Goal: Information Seeking & Learning: Find specific fact

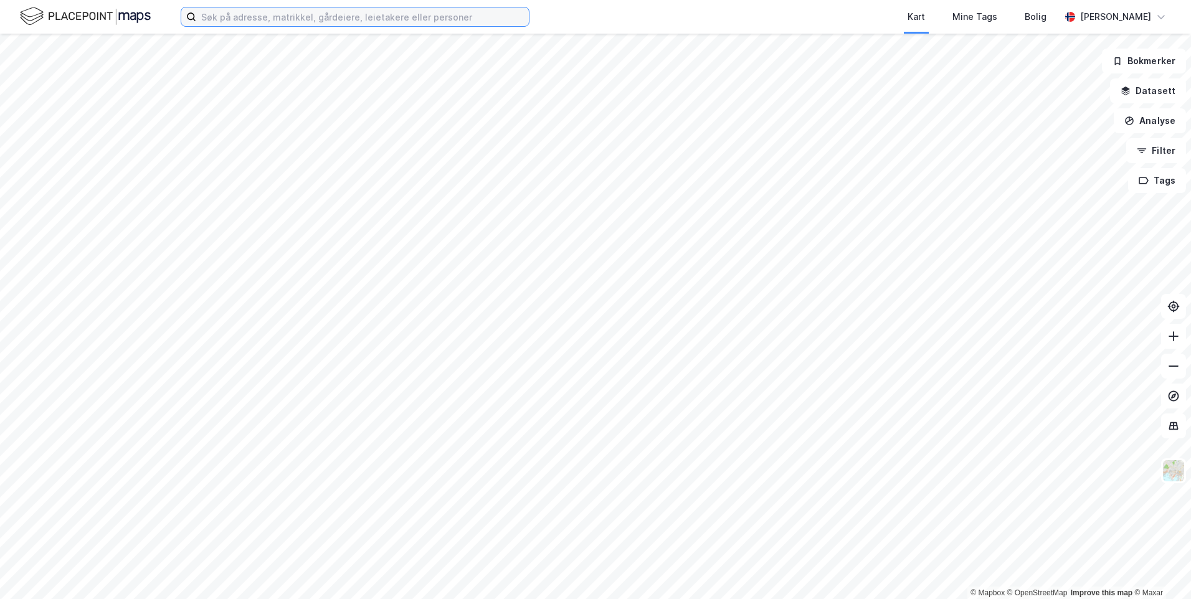
click at [336, 24] on input at bounding box center [362, 16] width 333 height 19
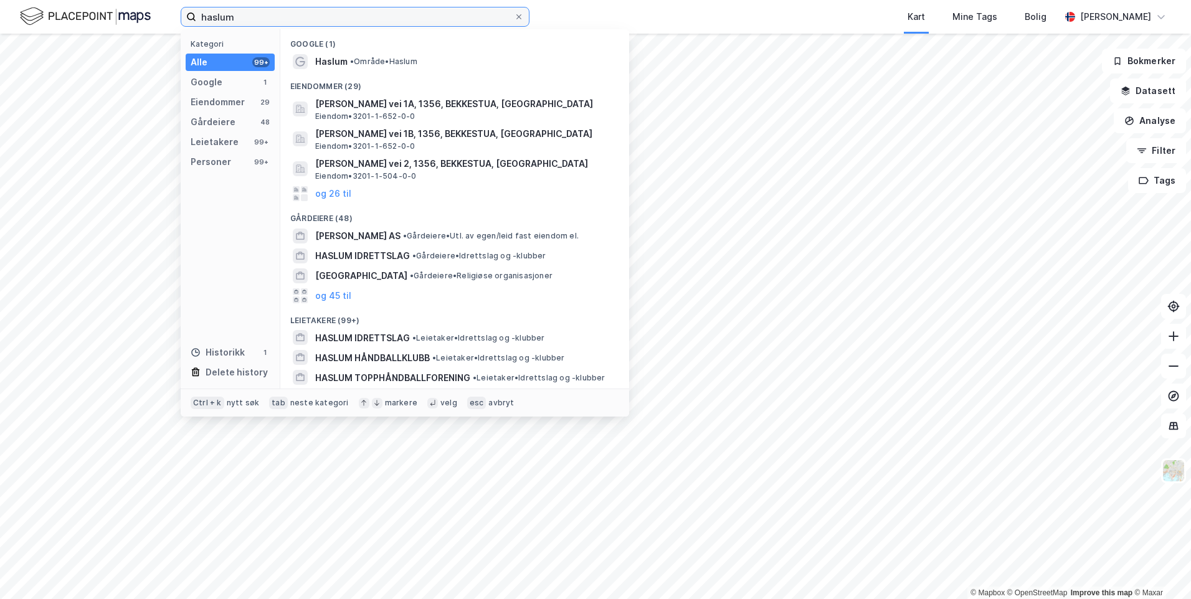
drag, startPoint x: 240, startPoint y: 19, endPoint x: 193, endPoint y: 12, distance: 47.1
click at [196, 14] on input "haslum" at bounding box center [355, 16] width 318 height 19
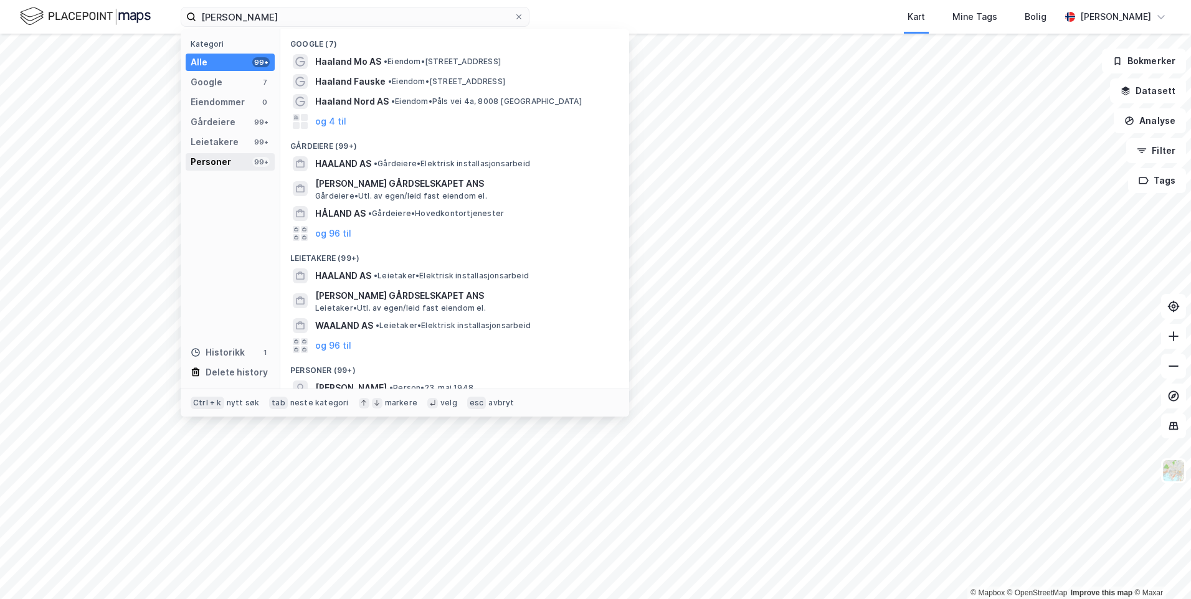
click at [225, 156] on div "Personer" at bounding box center [211, 162] width 40 height 15
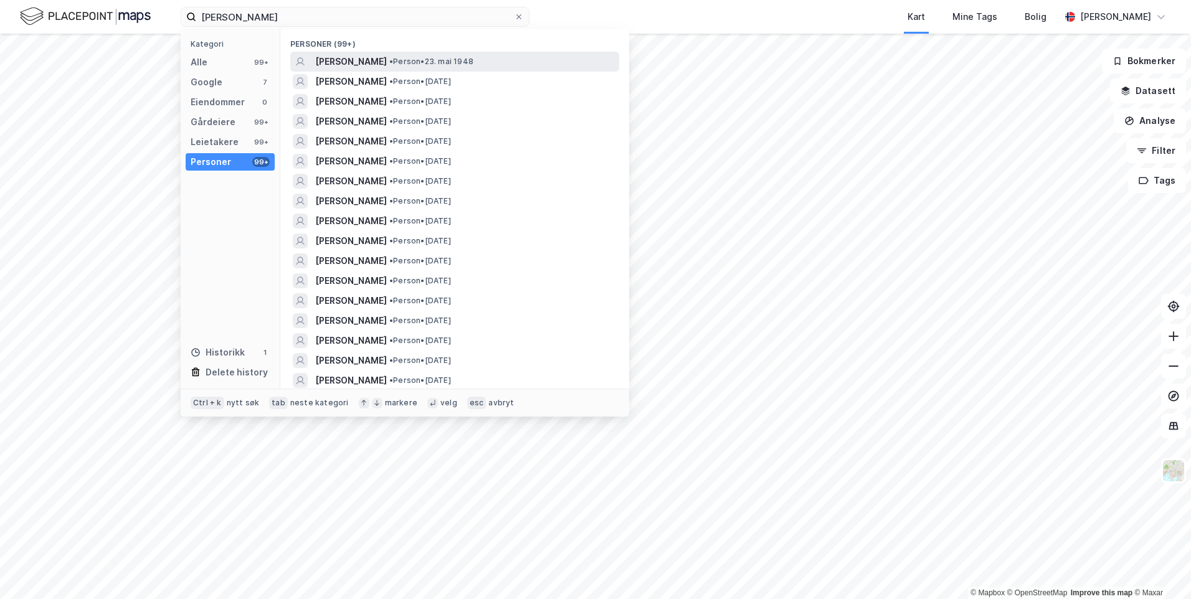
click at [386, 67] on span "[PERSON_NAME]" at bounding box center [351, 61] width 72 height 15
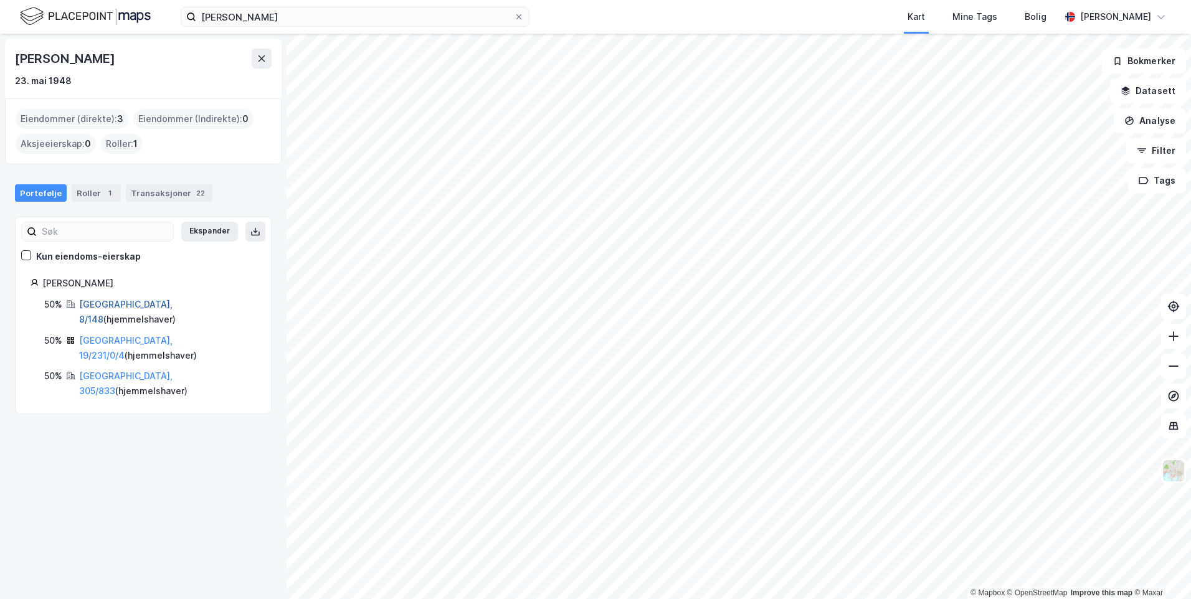
click at [119, 305] on link "[GEOGRAPHIC_DATA], 8/148" at bounding box center [125, 312] width 93 height 26
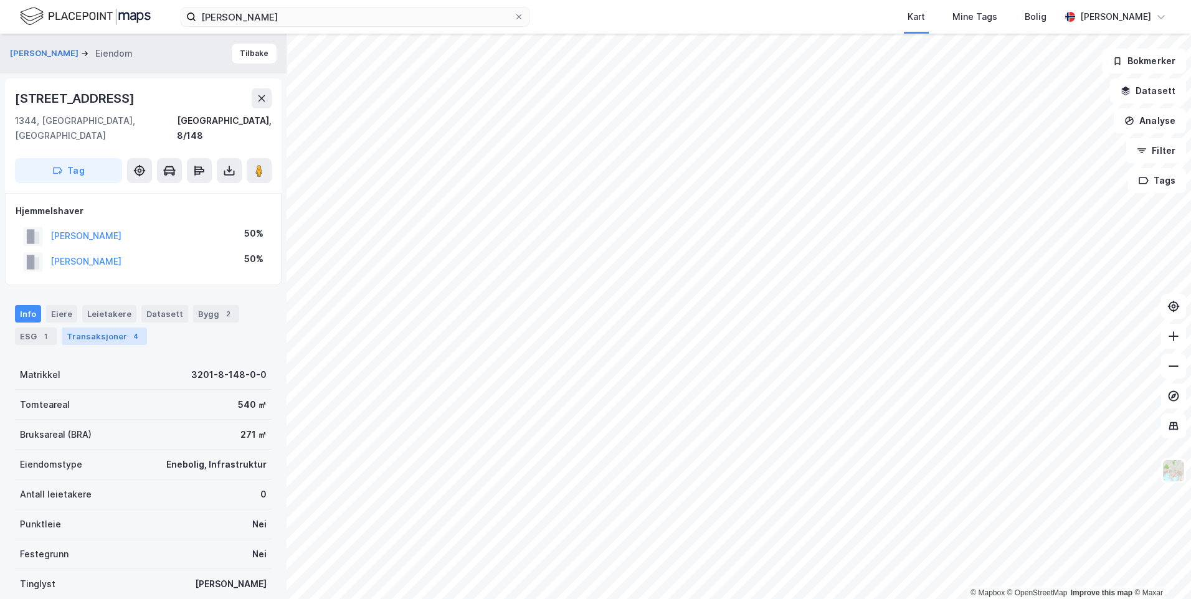
click at [120, 328] on div "Transaksjoner 4" at bounding box center [104, 336] width 85 height 17
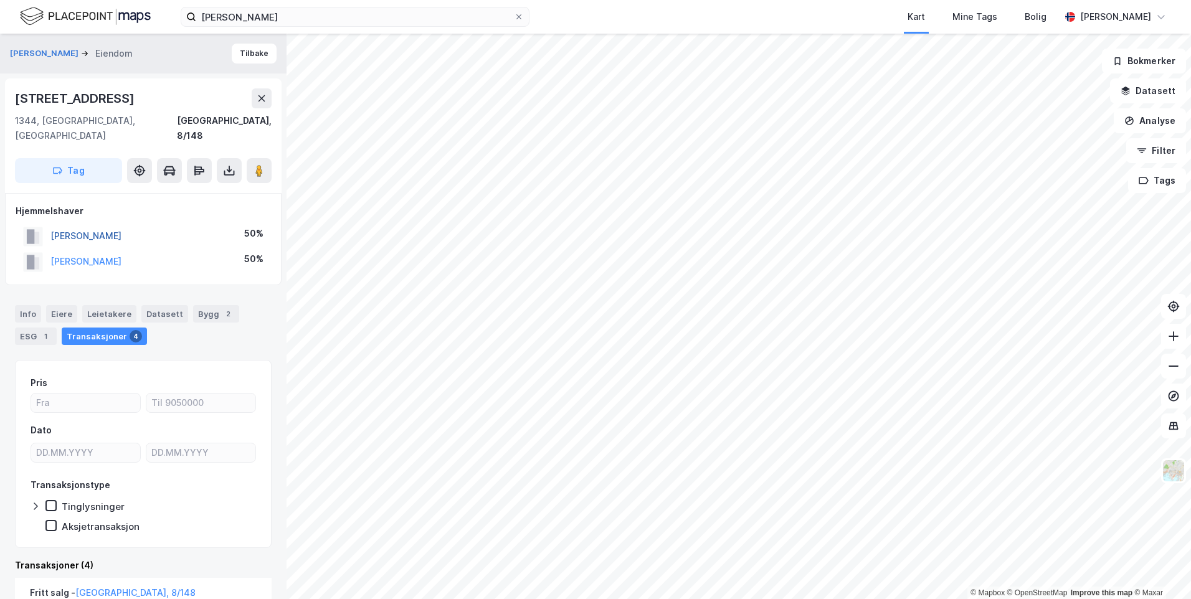
click at [0, 0] on button "[PERSON_NAME]" at bounding box center [0, 0] width 0 height 0
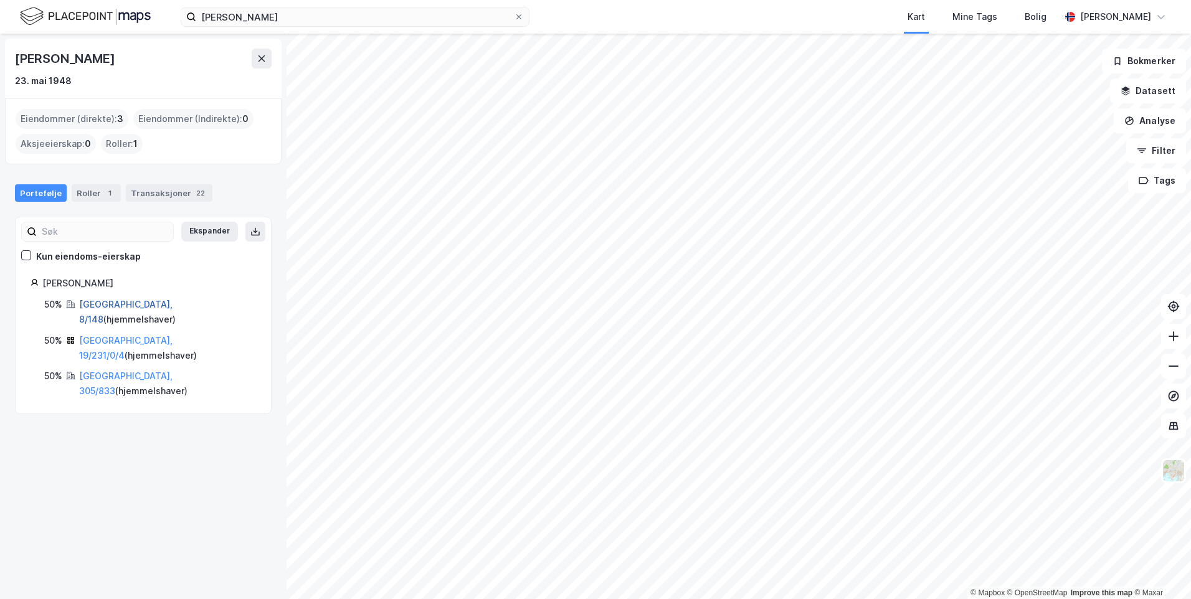
click at [103, 303] on link "[GEOGRAPHIC_DATA], 8/148" at bounding box center [125, 312] width 93 height 26
click at [101, 335] on link "[GEOGRAPHIC_DATA], 19/231/0/4" at bounding box center [125, 348] width 93 height 26
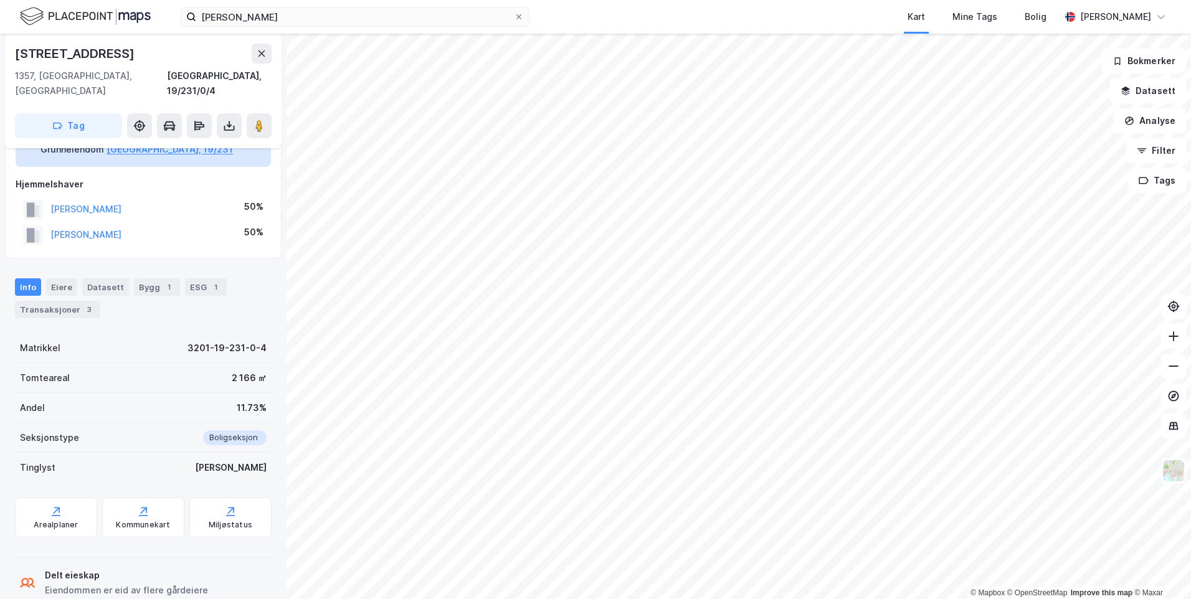
scroll to position [102, 0]
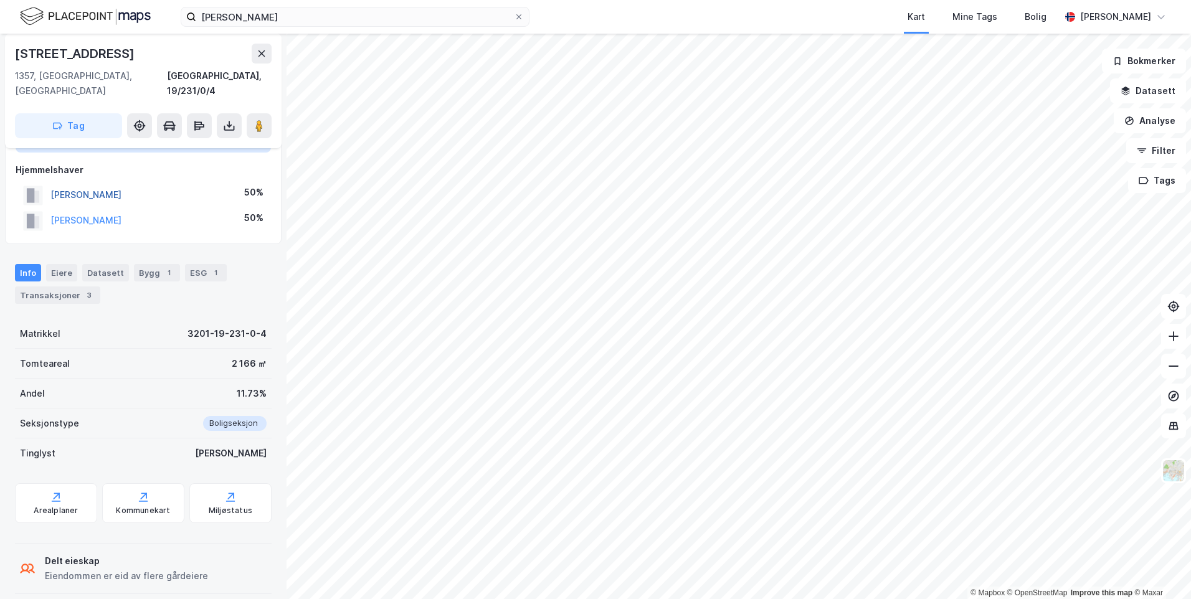
click at [0, 0] on button "[PERSON_NAME]" at bounding box center [0, 0] width 0 height 0
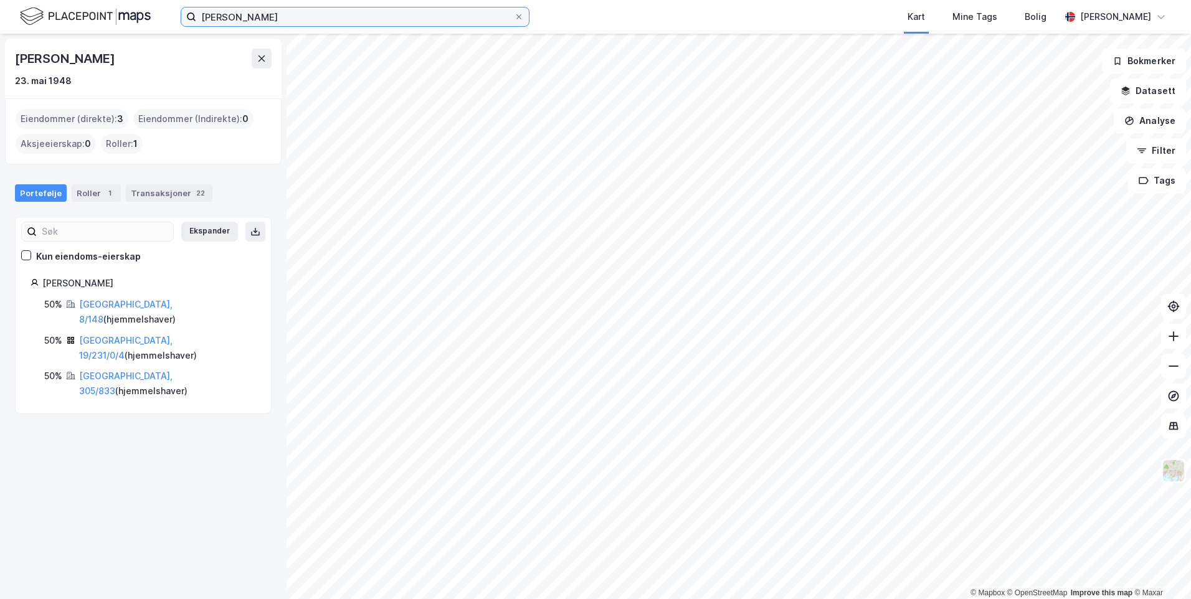
click at [269, 12] on input "[PERSON_NAME]" at bounding box center [355, 16] width 318 height 19
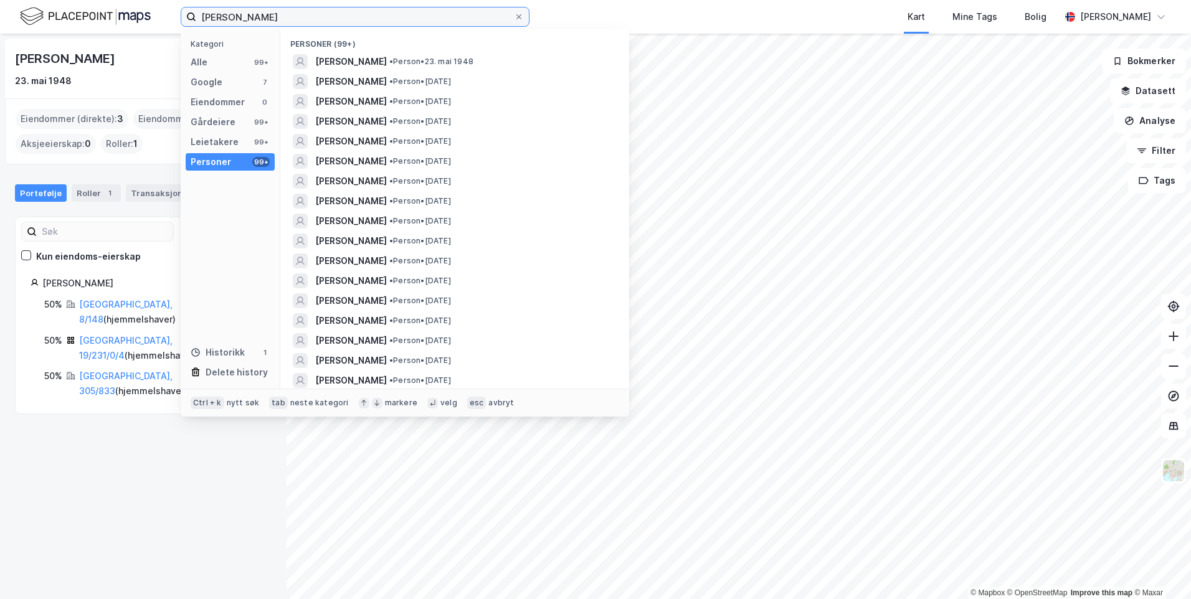
click at [269, 12] on input "[PERSON_NAME]" at bounding box center [355, 16] width 318 height 19
click at [383, 79] on span "[PERSON_NAME]" at bounding box center [351, 81] width 72 height 15
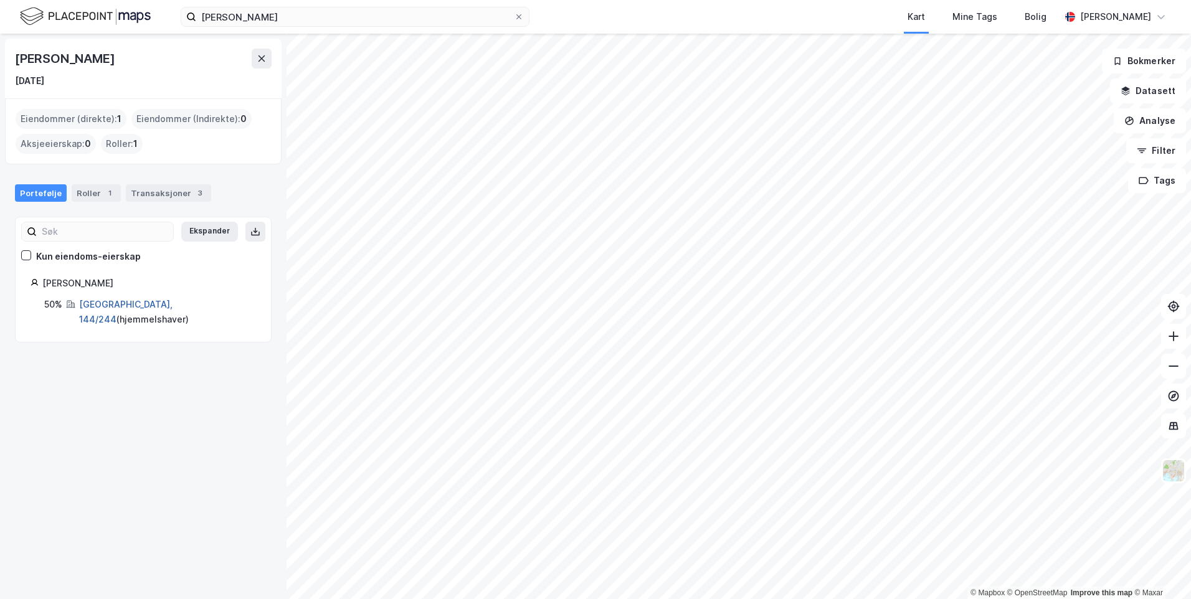
click at [110, 307] on link "[GEOGRAPHIC_DATA], 144/244" at bounding box center [125, 312] width 93 height 26
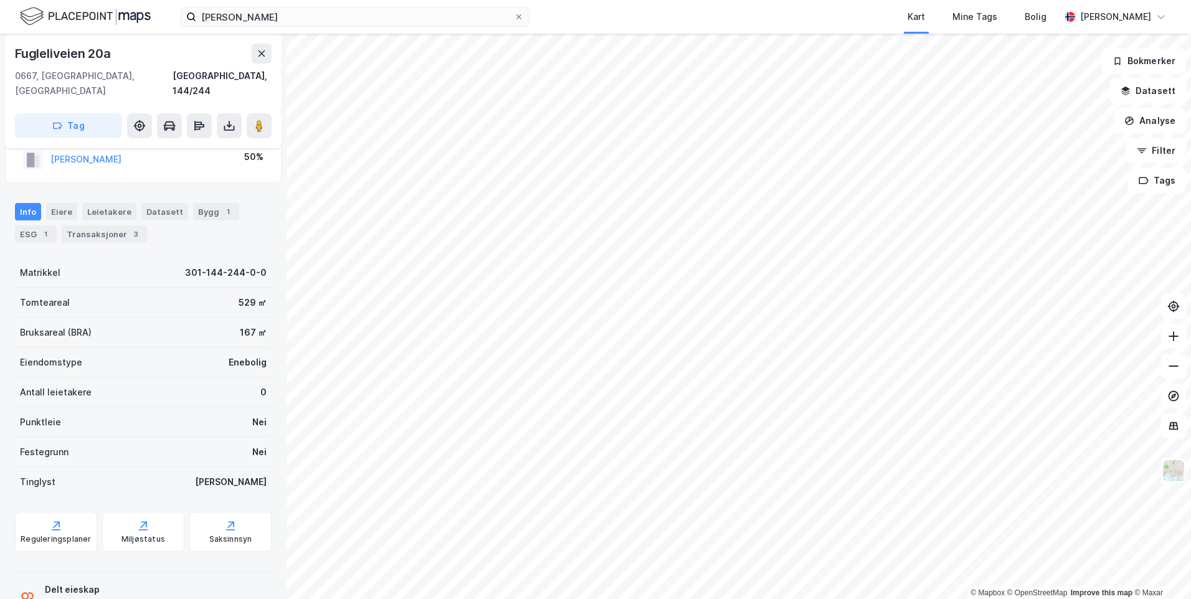
scroll to position [40, 0]
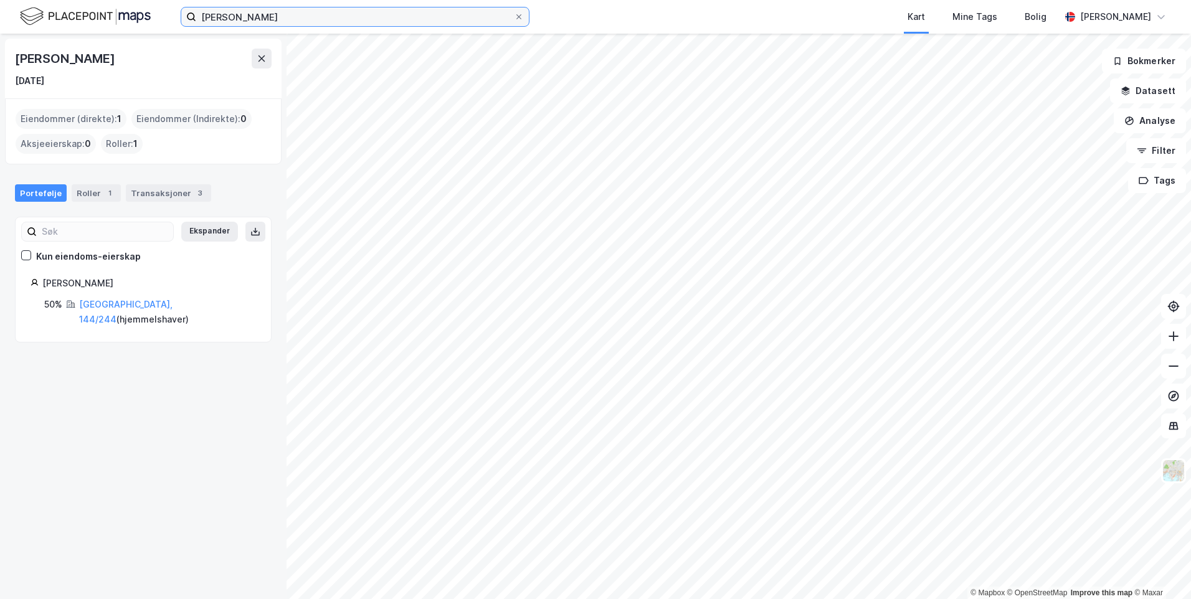
click at [221, 19] on input "[PERSON_NAME]" at bounding box center [355, 16] width 318 height 19
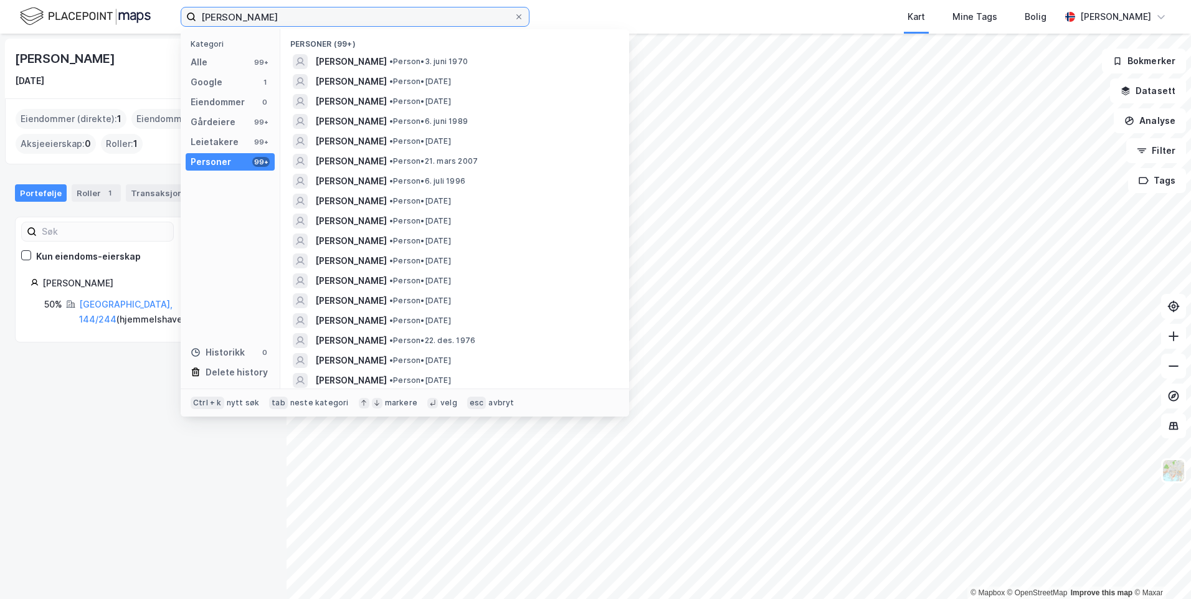
click at [211, 19] on input "[PERSON_NAME]" at bounding box center [355, 16] width 318 height 19
type input "[PERSON_NAME]"
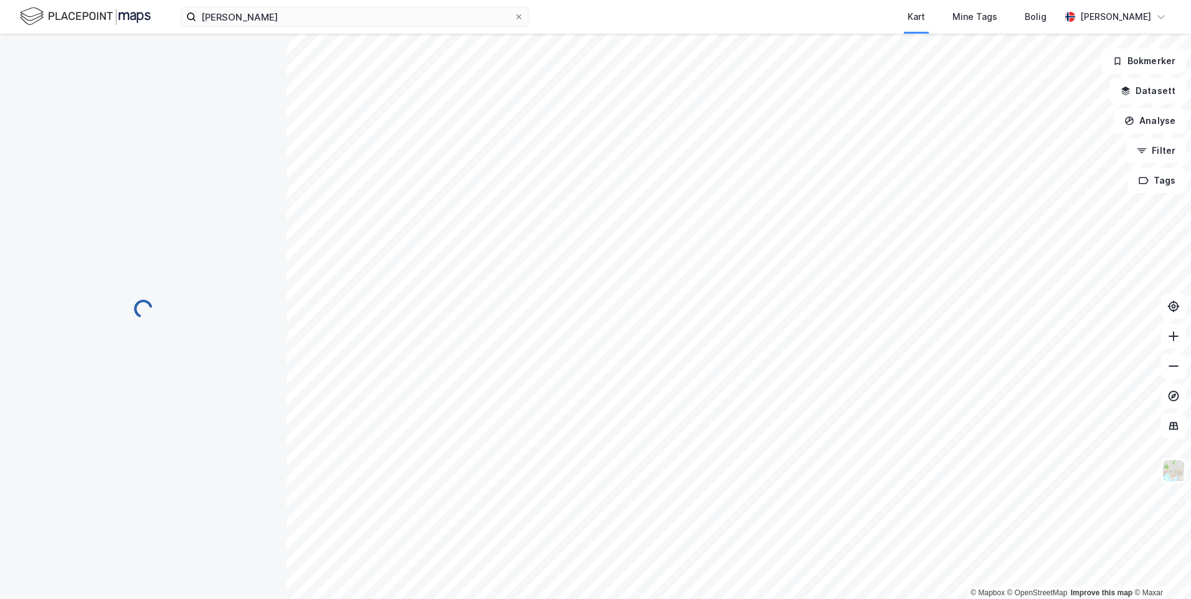
scroll to position [40, 0]
